Goal: Communication & Community: Answer question/provide support

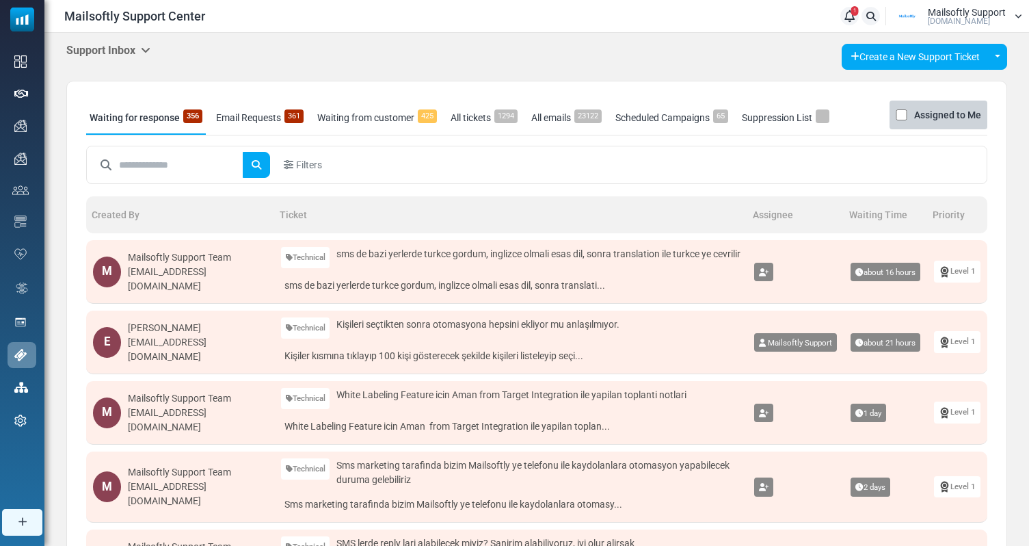
click at [135, 47] on h5 "Support Inbox" at bounding box center [108, 50] width 84 height 13
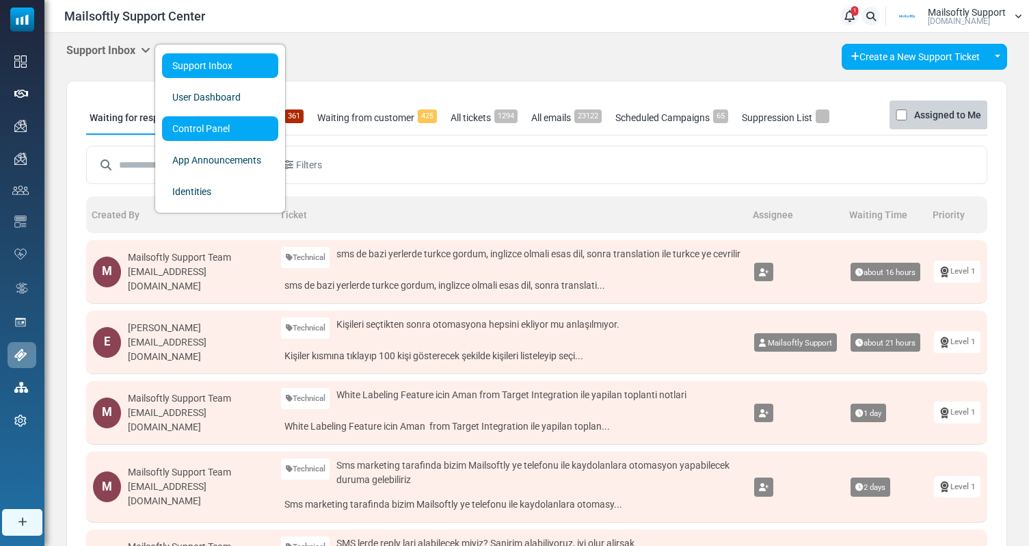
click at [219, 122] on link "Control Panel" at bounding box center [220, 128] width 116 height 25
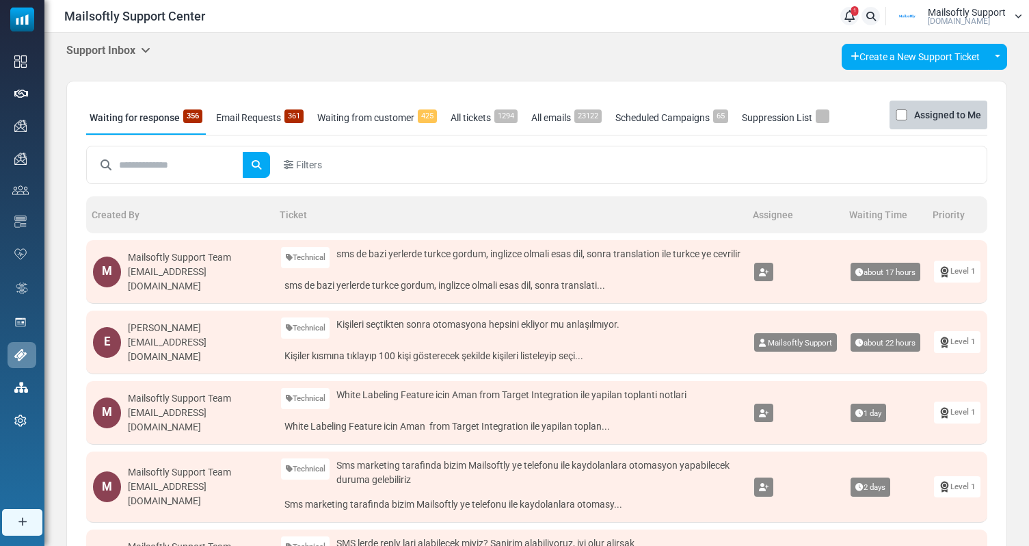
click at [271, 120] on link "Email Requests 361" at bounding box center [260, 118] width 94 height 34
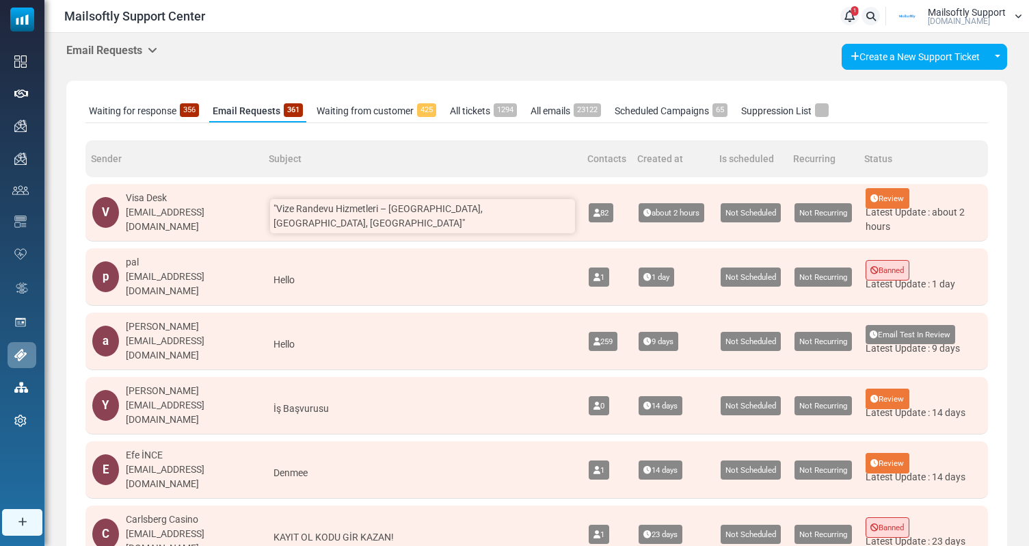
click at [409, 209] on span ""Vize Randevu Hizmetleri – Yunanistan, Fransa, ABD"" at bounding box center [377, 215] width 209 height 25
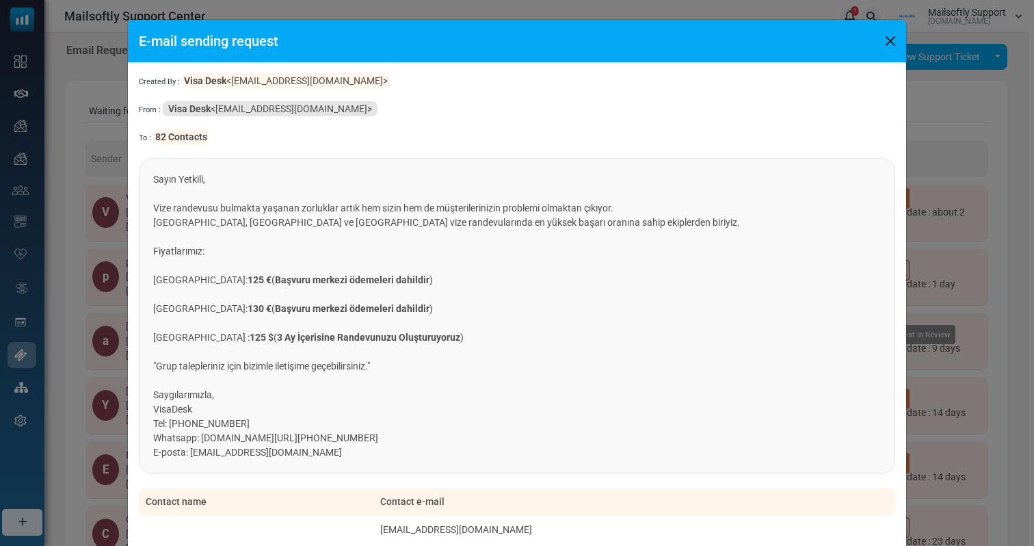
scroll to position [206, 0]
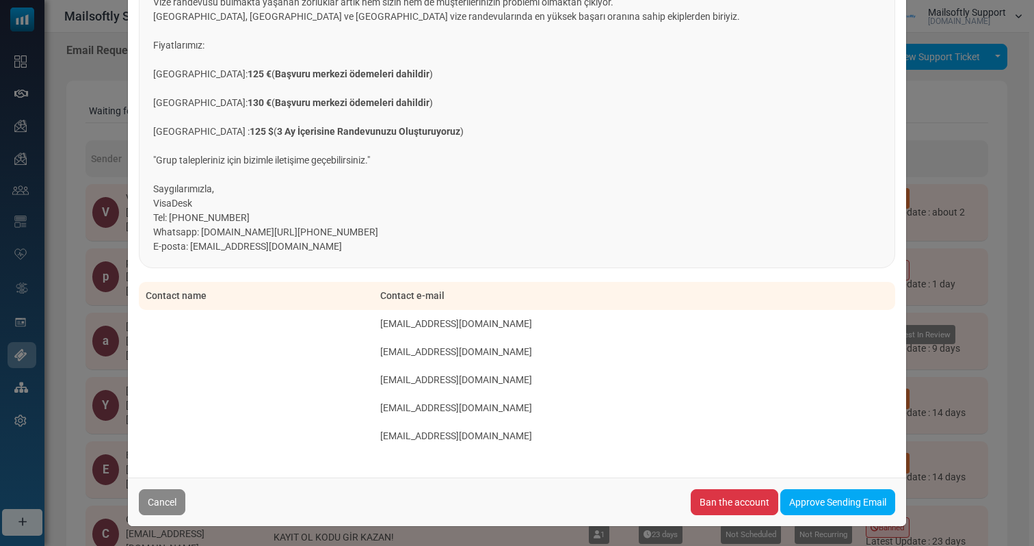
click at [1010, 253] on div "E-mail sending request Created By : Visa Desk <visadeskrandevu@gmail.com> From …" at bounding box center [517, 273] width 1034 height 546
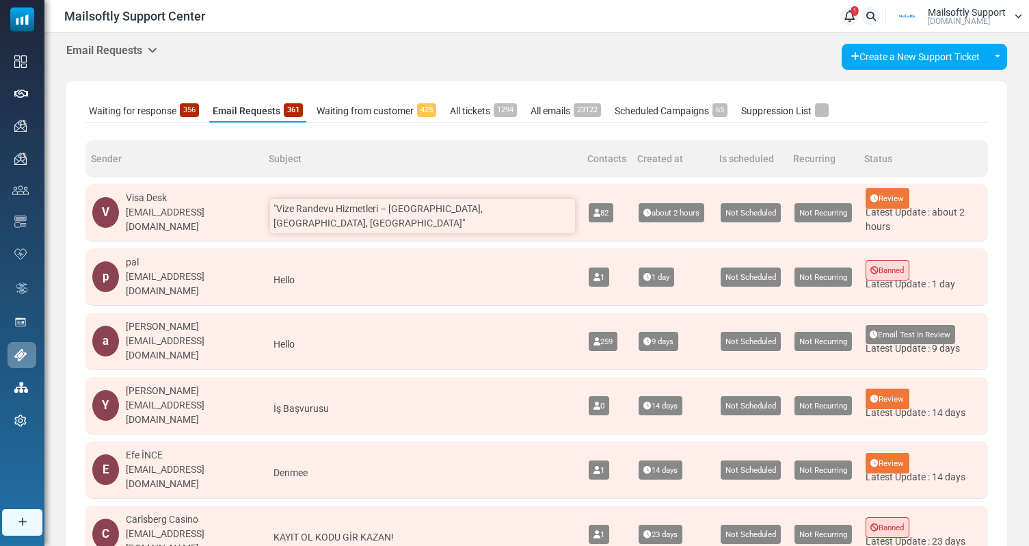
click at [355, 211] on span ""Vize Randevu Hizmetleri – Yunanistan, Fransa, ABD"" at bounding box center [377, 215] width 209 height 25
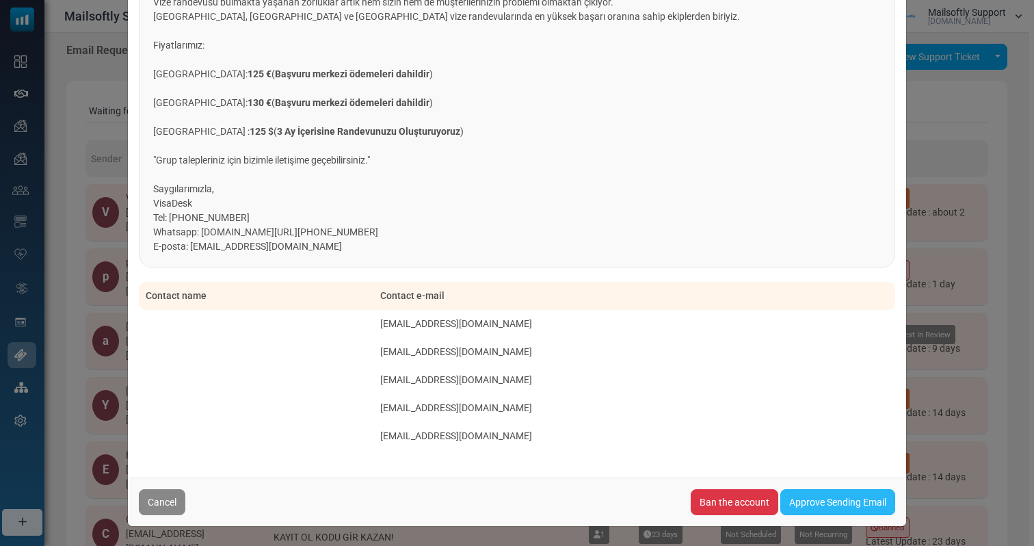
click at [835, 508] on link "Approve Sending Email" at bounding box center [837, 502] width 115 height 26
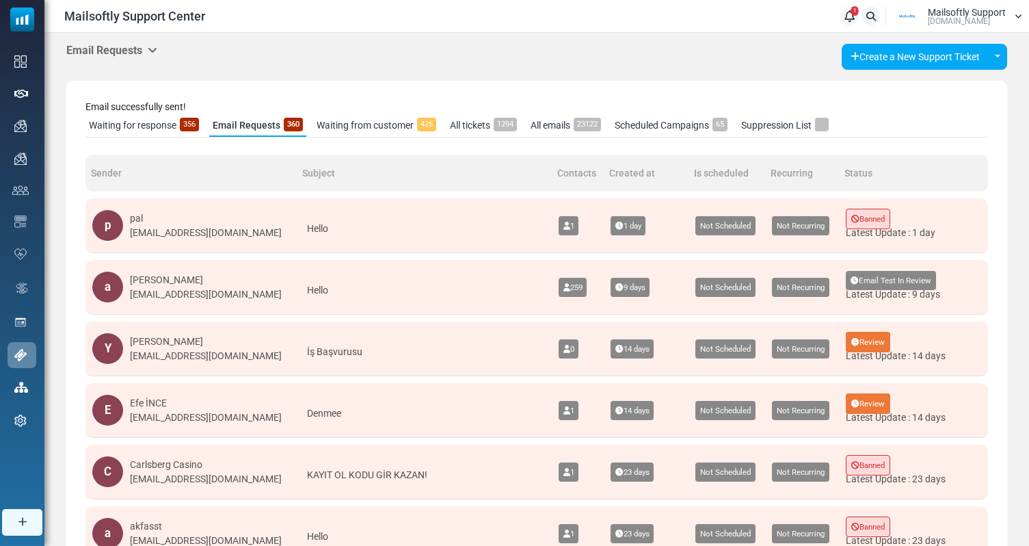
click at [1007, 14] on div "Mailsoftly Support [DOMAIN_NAME]" at bounding box center [956, 16] width 132 height 21
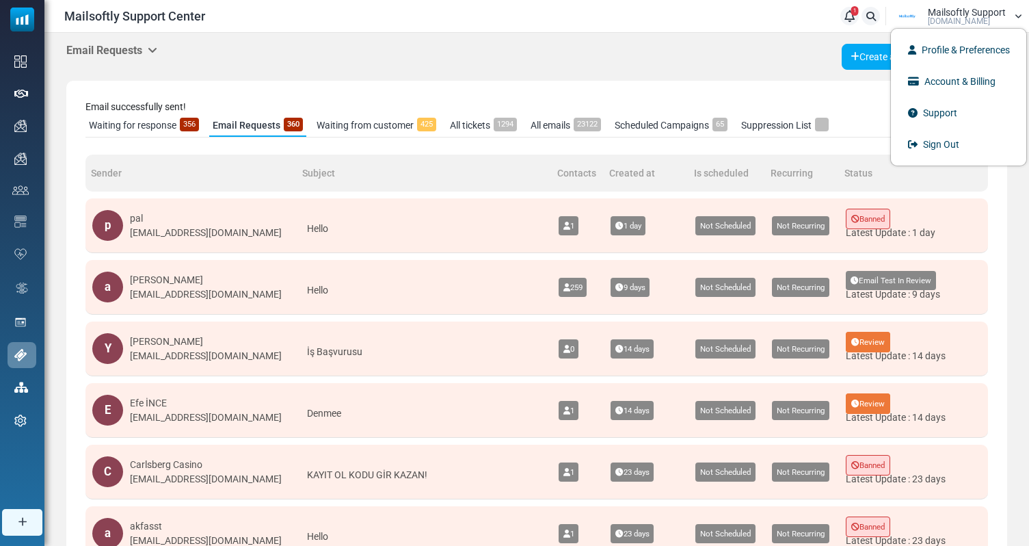
click at [130, 53] on h5 "Email Requests" at bounding box center [111, 50] width 91 height 13
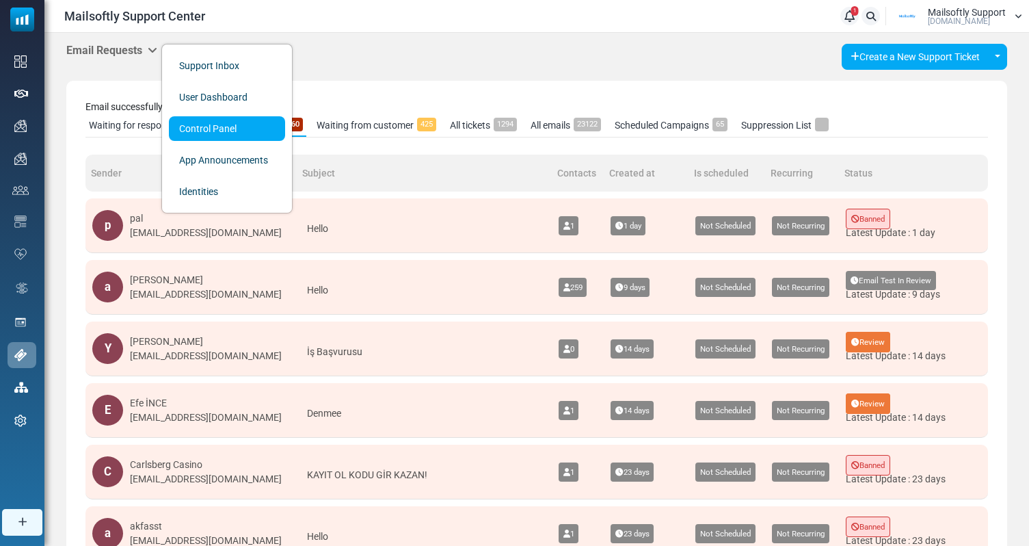
click at [193, 138] on link "Control Panel" at bounding box center [227, 128] width 116 height 25
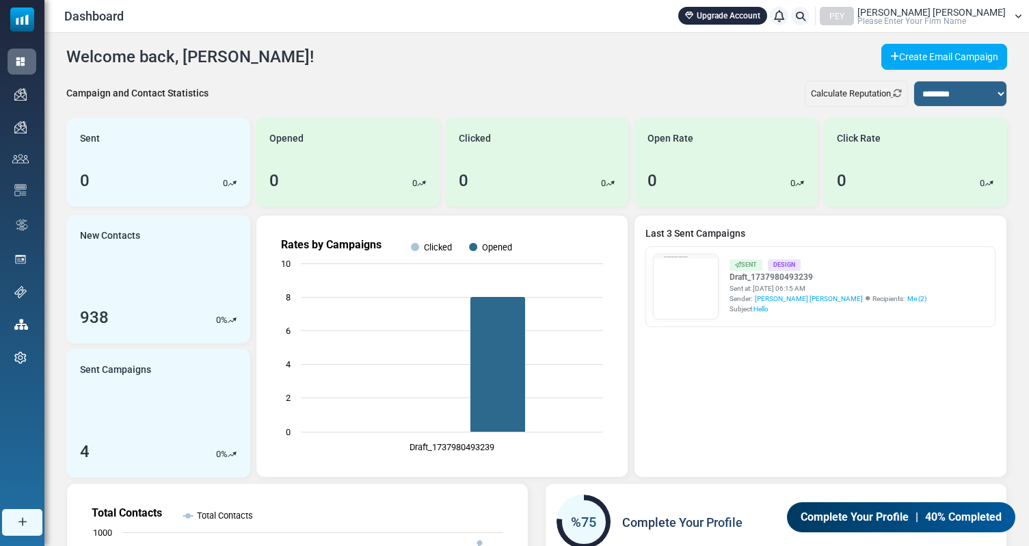
click at [762, 14] on link "Upgrade Account" at bounding box center [722, 16] width 89 height 18
click at [966, 18] on span "Please Enter Your Firm Name" at bounding box center [911, 21] width 109 height 8
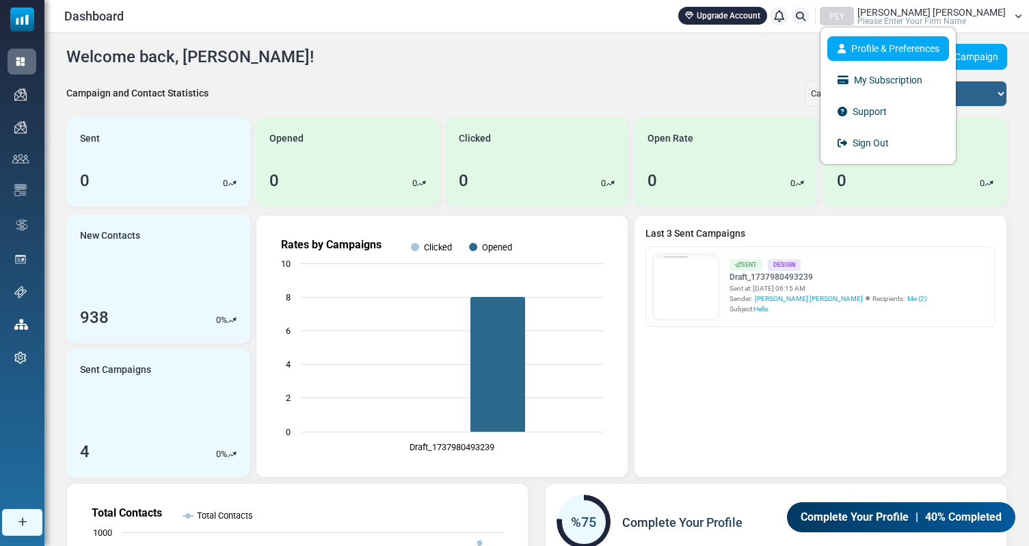
click at [949, 42] on link "Profile & Preferences" at bounding box center [888, 48] width 122 height 25
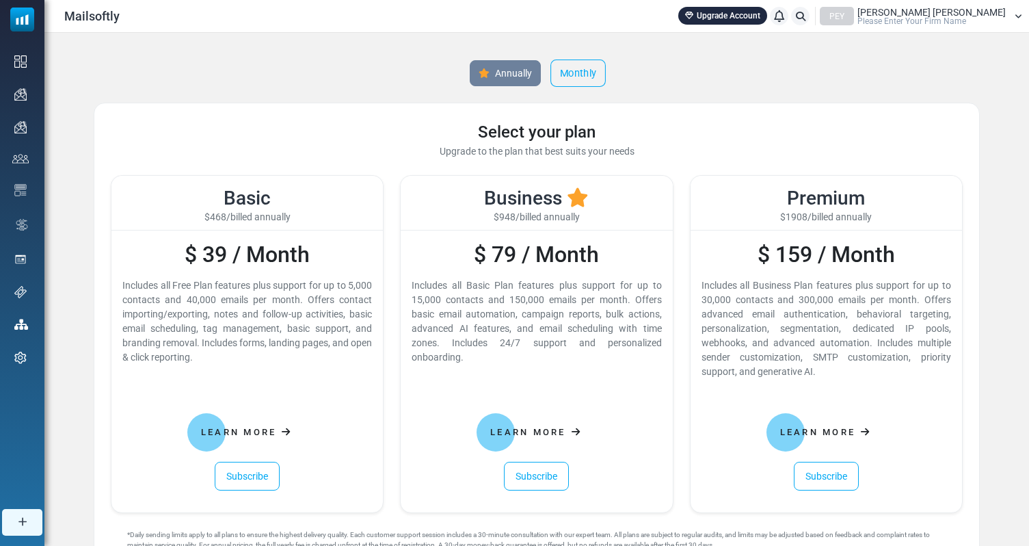
click at [569, 76] on link "Monthly" at bounding box center [577, 72] width 55 height 27
click at [509, 79] on link "Annually" at bounding box center [505, 72] width 75 height 27
click at [254, 472] on link "Subscribe" at bounding box center [247, 475] width 65 height 29
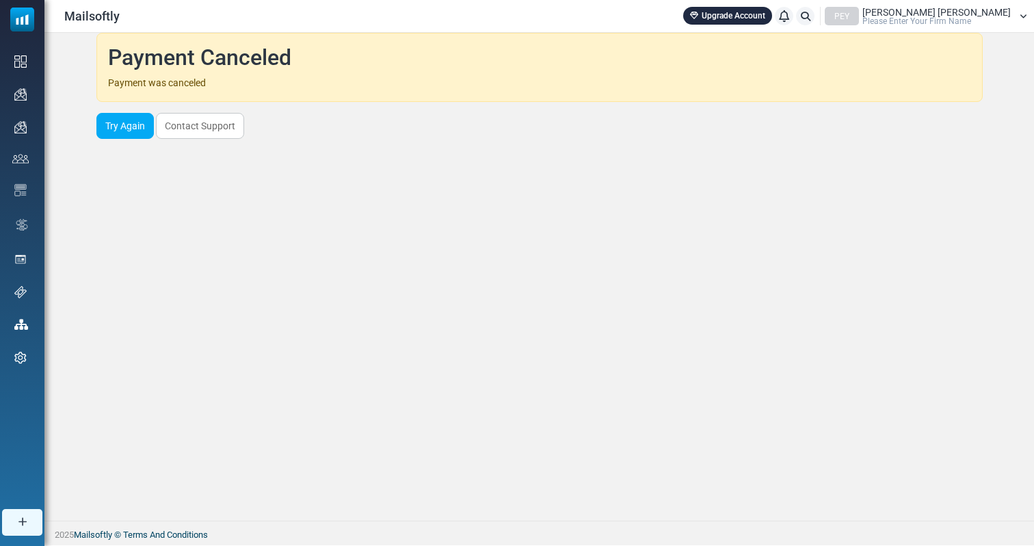
click at [966, 17] on span "Please Enter Your Firm Name" at bounding box center [916, 21] width 109 height 8
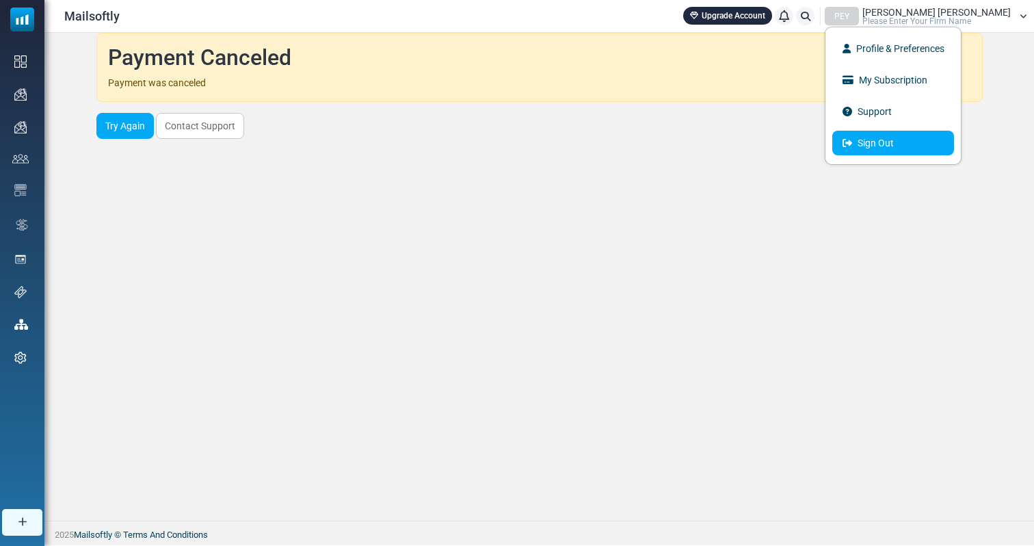
click at [913, 139] on link "Sign Out" at bounding box center [893, 143] width 122 height 25
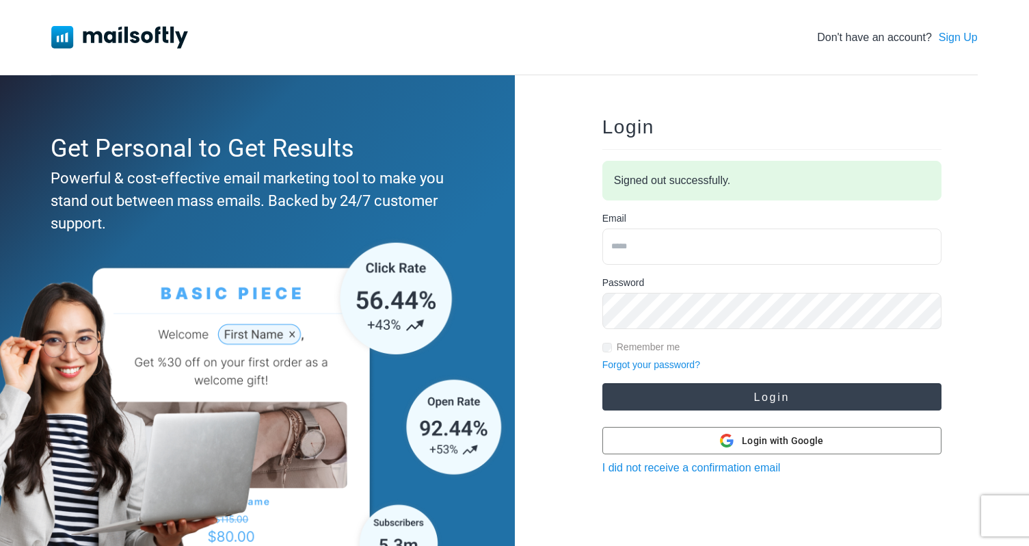
type input "**********"
click at [731, 386] on button "Login" at bounding box center [771, 396] width 339 height 27
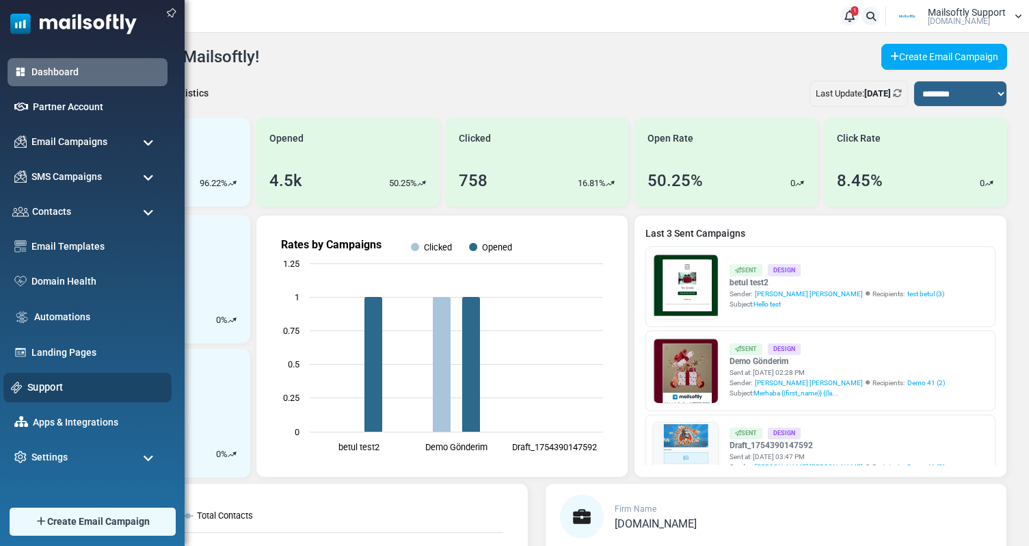
click at [54, 382] on link "Support" at bounding box center [95, 386] width 137 height 15
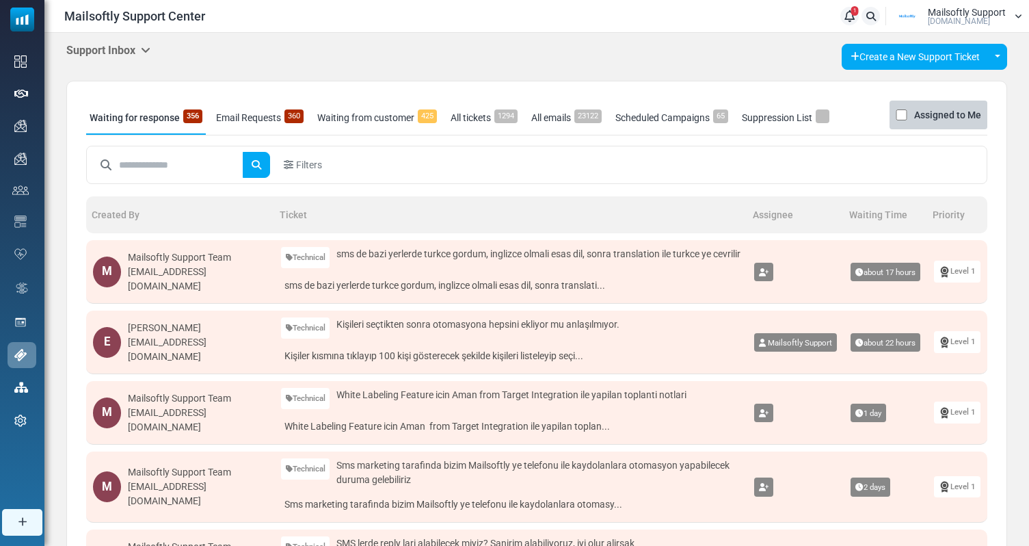
click at [119, 51] on h5 "Support Inbox" at bounding box center [108, 50] width 84 height 13
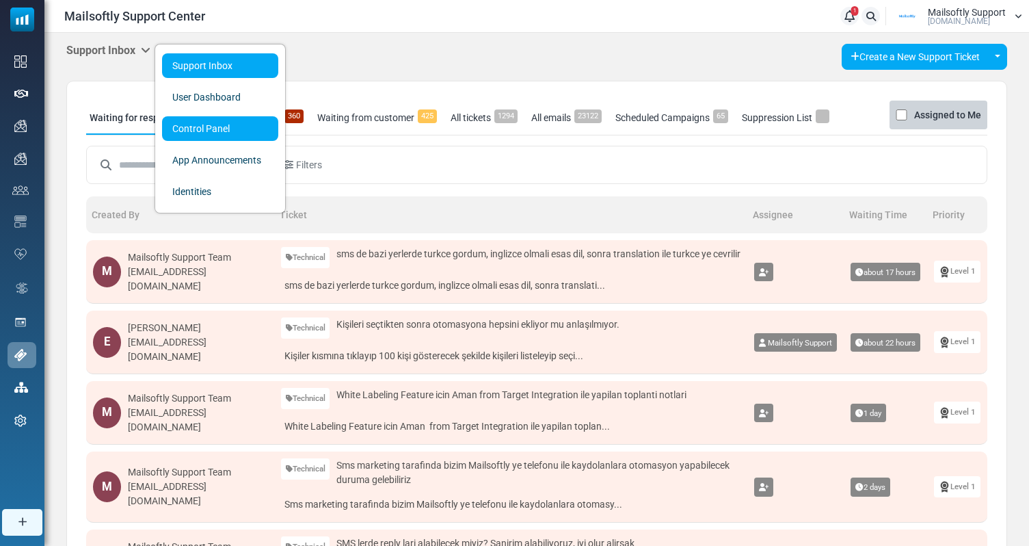
click at [176, 122] on link "Control Panel" at bounding box center [220, 128] width 116 height 25
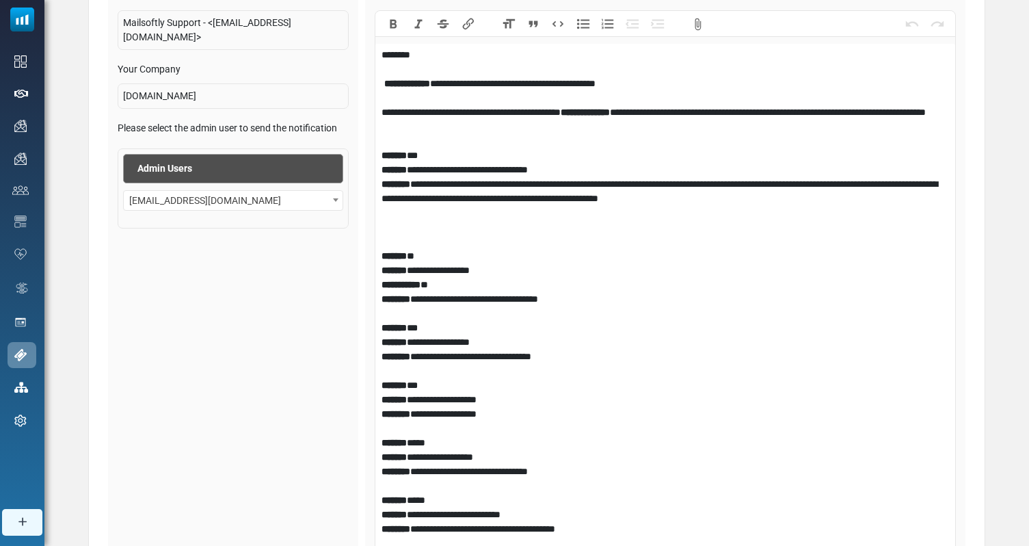
scroll to position [545, 0]
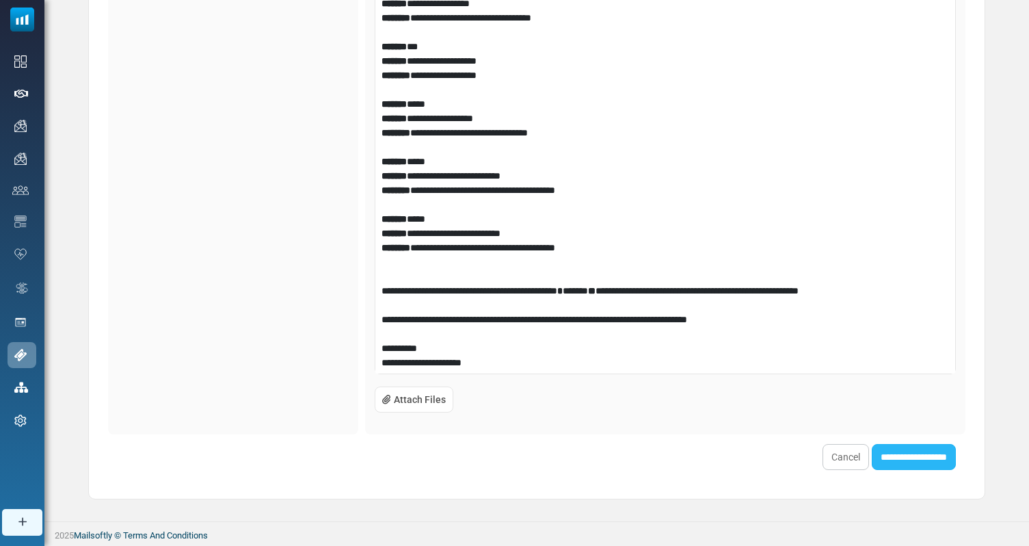
click at [922, 462] on input "**********" at bounding box center [914, 457] width 84 height 26
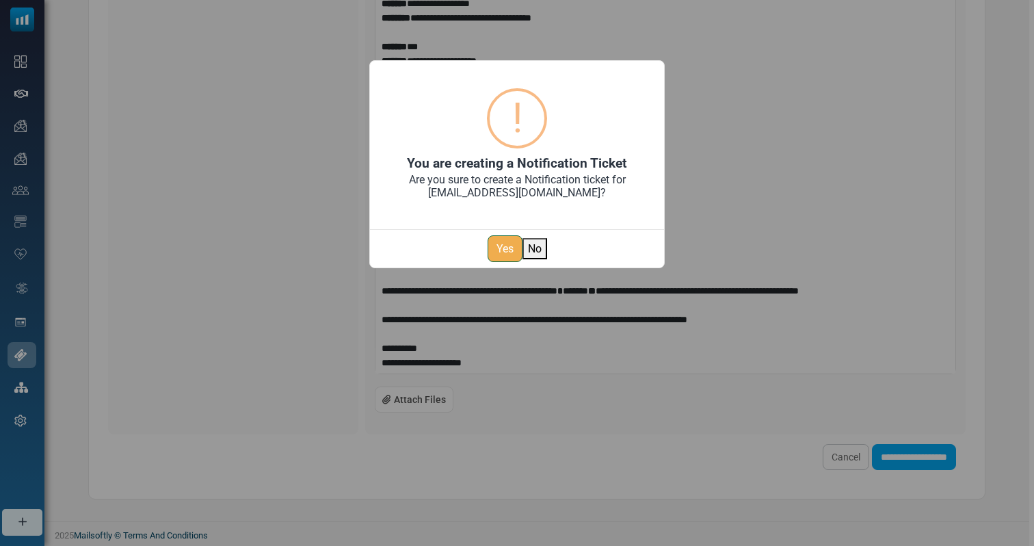
click at [506, 249] on button "Yes" at bounding box center [504, 248] width 35 height 27
